Goal: Transaction & Acquisition: Subscribe to service/newsletter

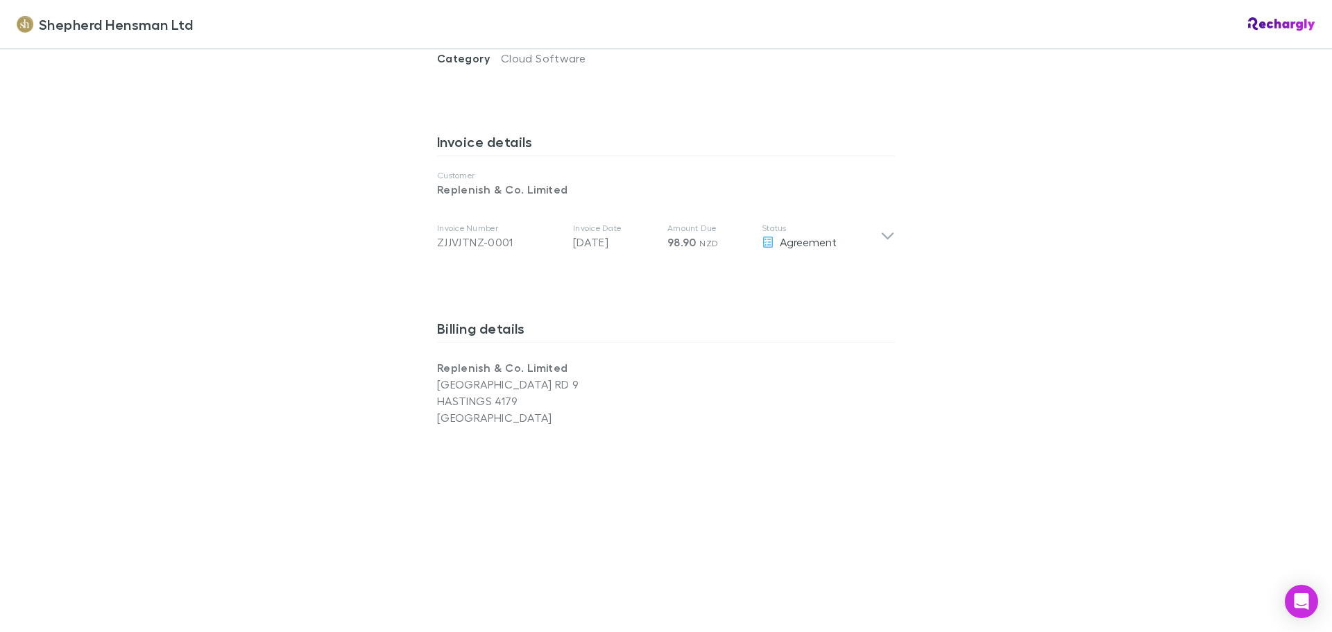
scroll to position [694, 0]
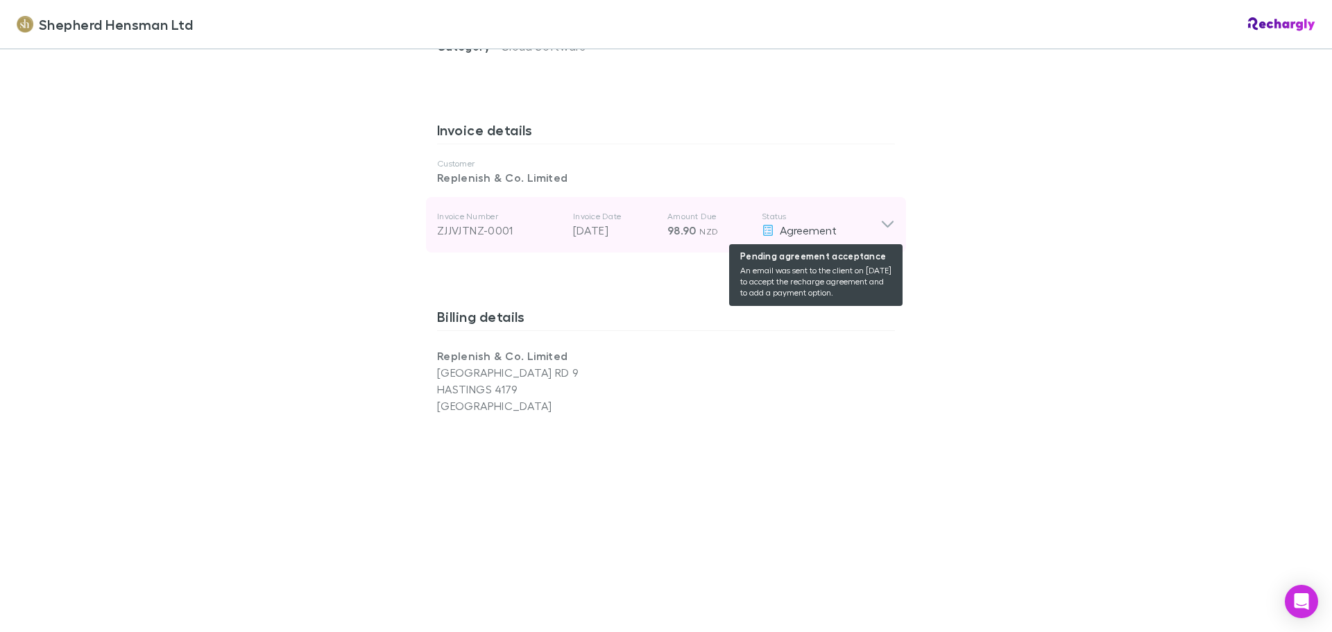
click at [825, 228] on span "Agreement" at bounding box center [808, 229] width 57 height 13
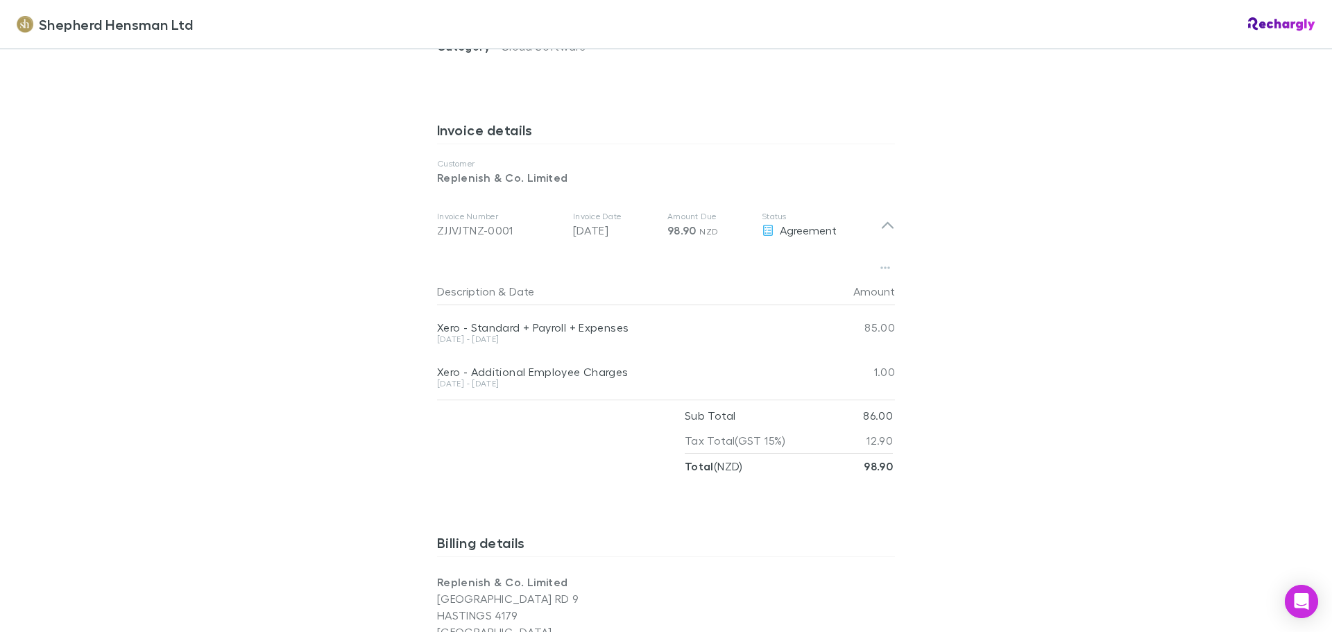
scroll to position [0, 0]
click at [1092, 299] on div "Shepherd Hensman Ltd Shepherd Hensman Ltd Software subscriptions agreement Shep…" at bounding box center [666, 316] width 1332 height 632
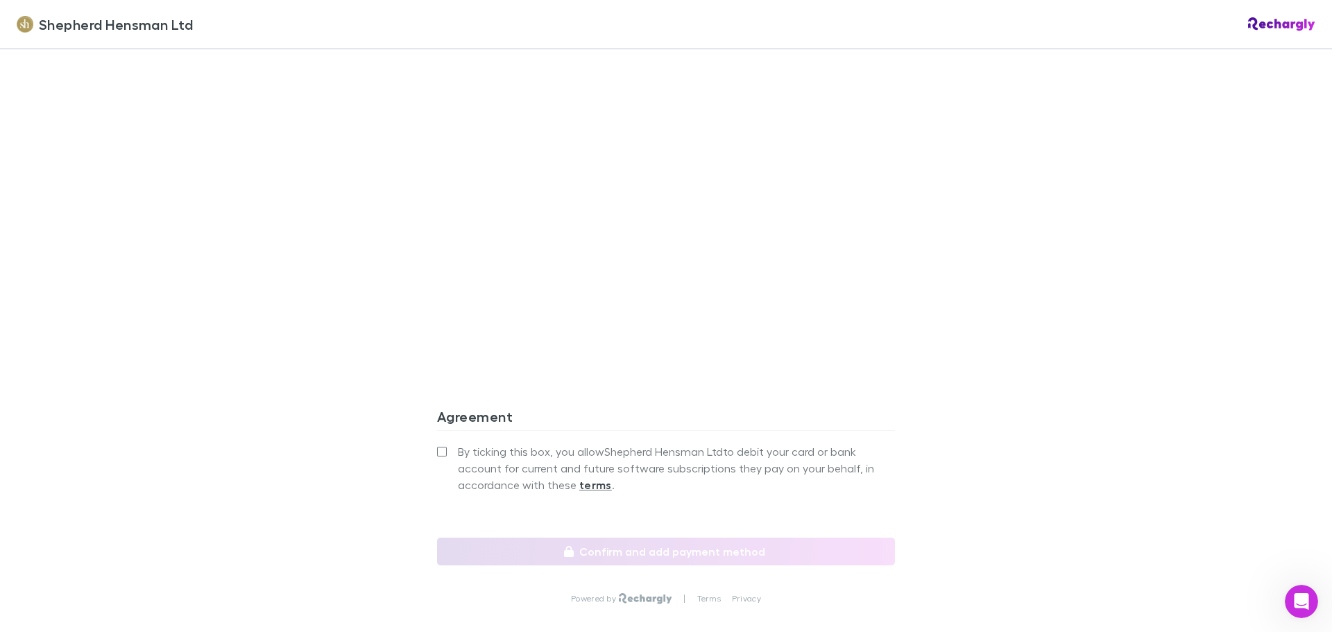
scroll to position [1401, 0]
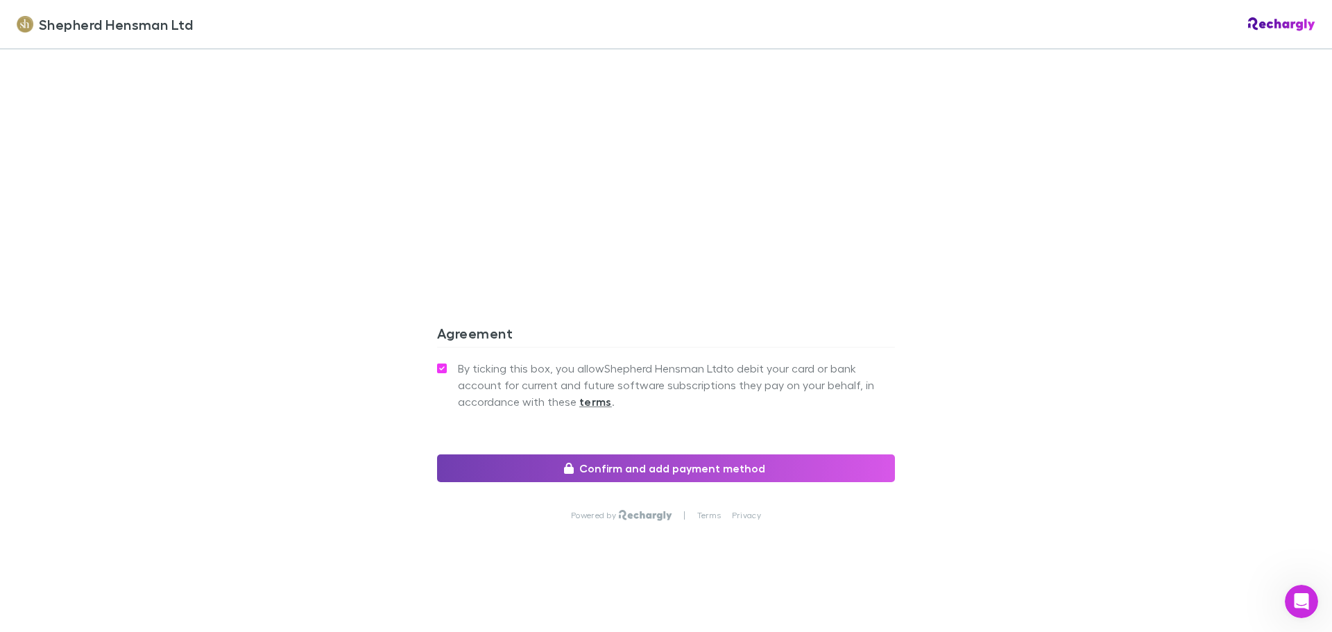
click at [725, 468] on button "Confirm and add payment method" at bounding box center [666, 468] width 458 height 28
